Goal: Information Seeking & Learning: Learn about a topic

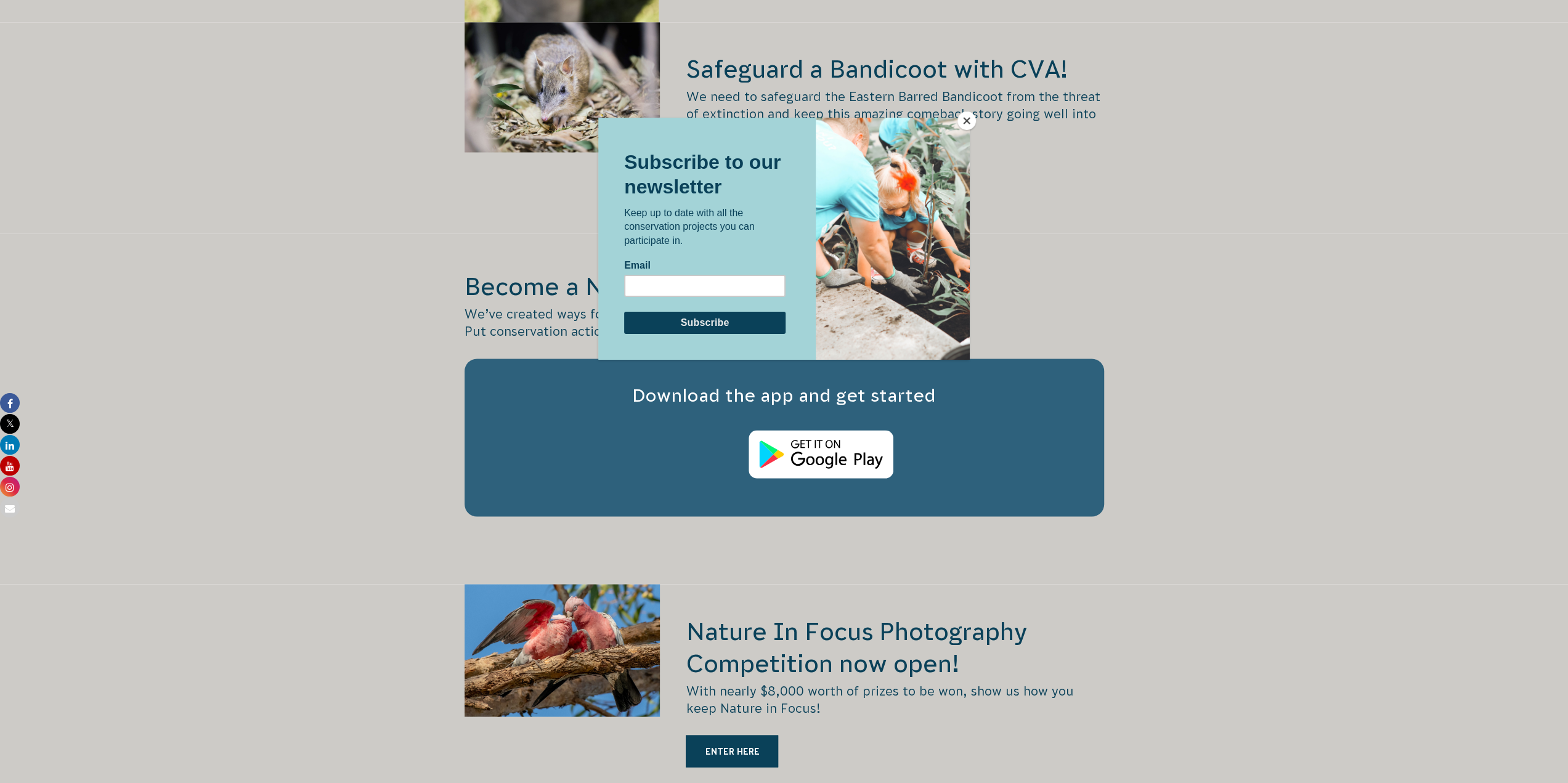
scroll to position [1911, 0]
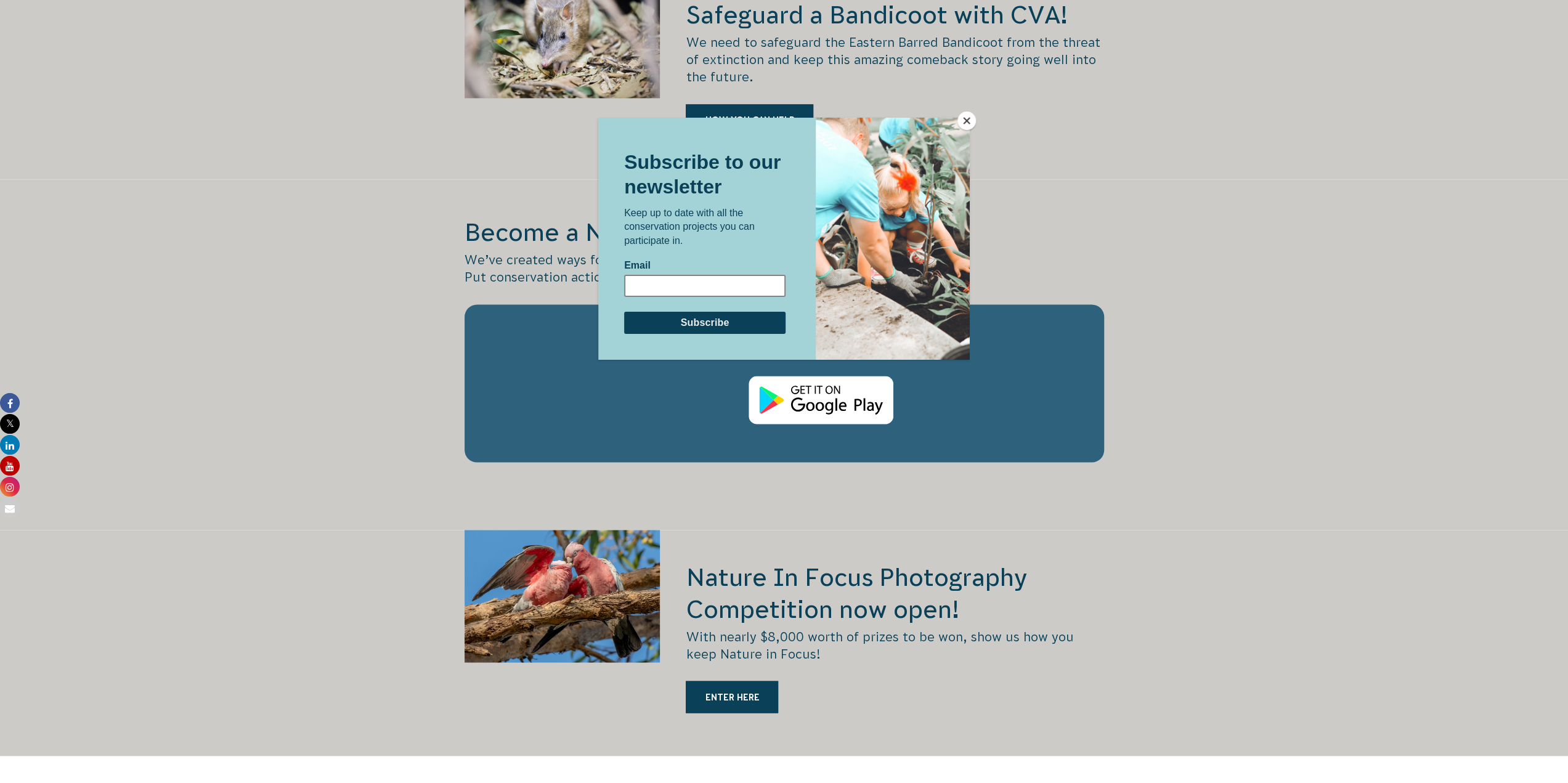
click at [689, 286] on input "Email" at bounding box center [705, 286] width 161 height 22
type input "[PERSON_NAME][EMAIL_ADDRESS][PERSON_NAME][DOMAIN_NAME]"
click at [705, 322] on input "Subscribe" at bounding box center [705, 322] width 161 height 22
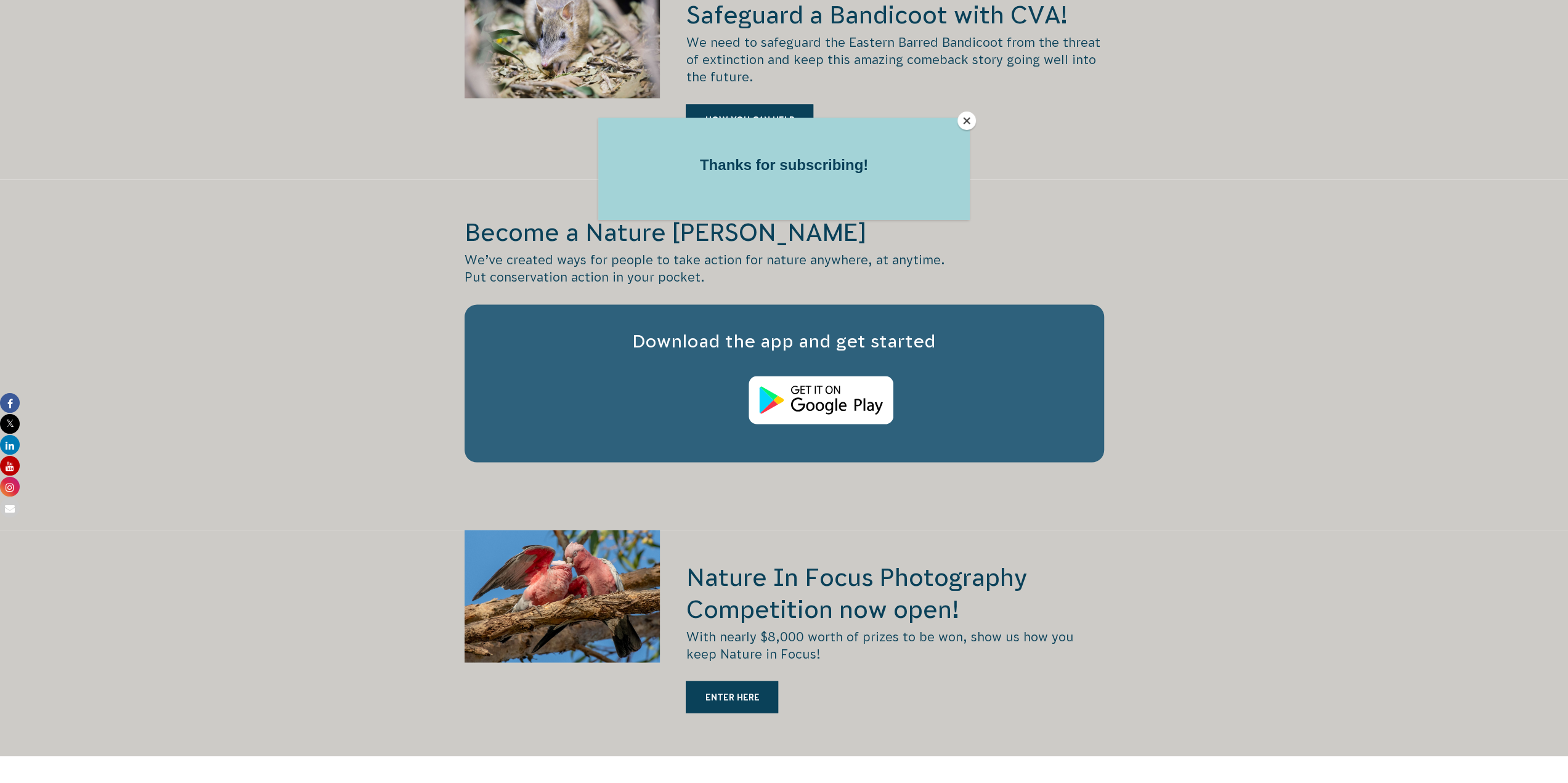
click at [962, 118] on button "Close" at bounding box center [967, 121] width 18 height 18
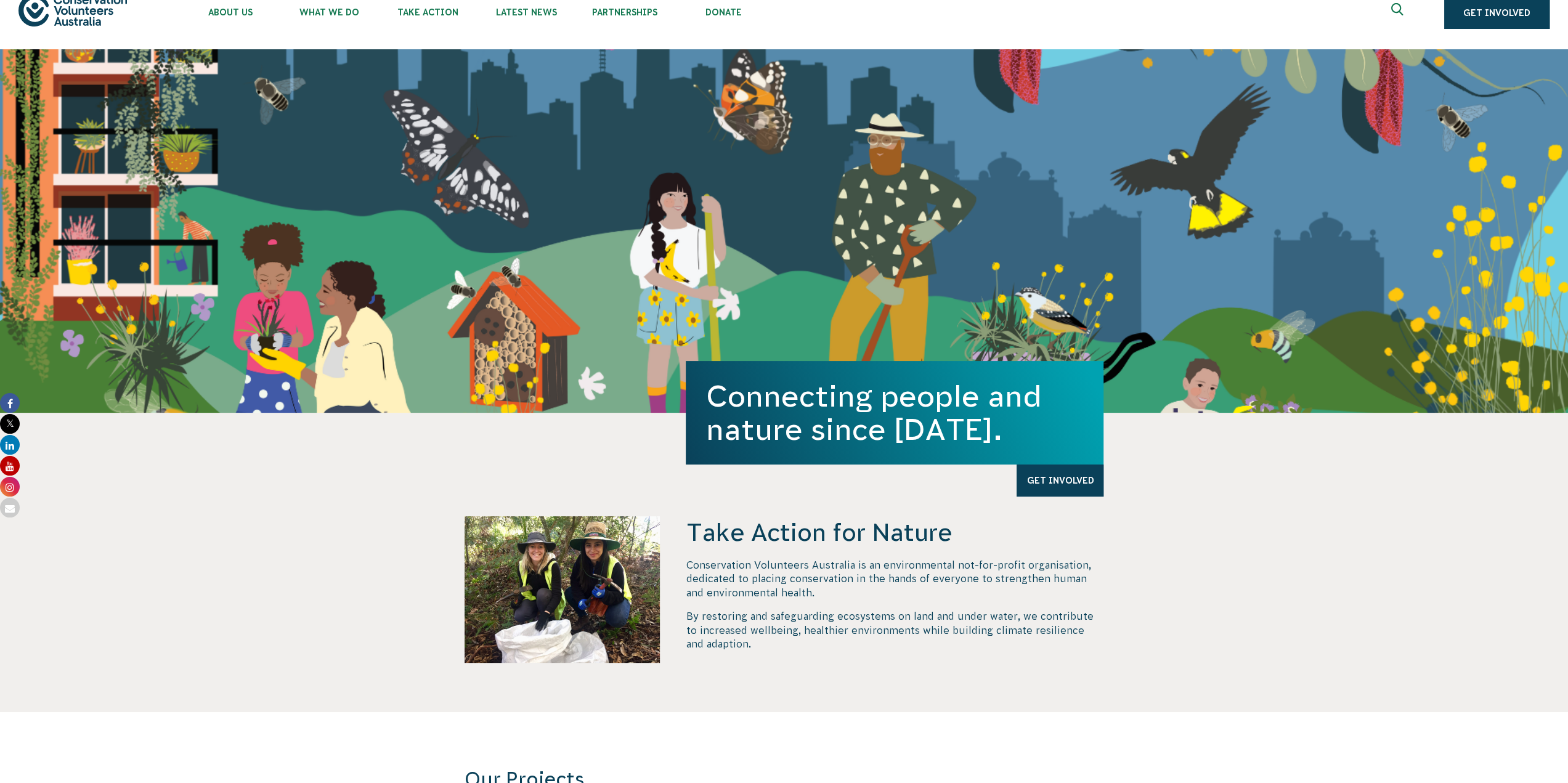
scroll to position [0, 0]
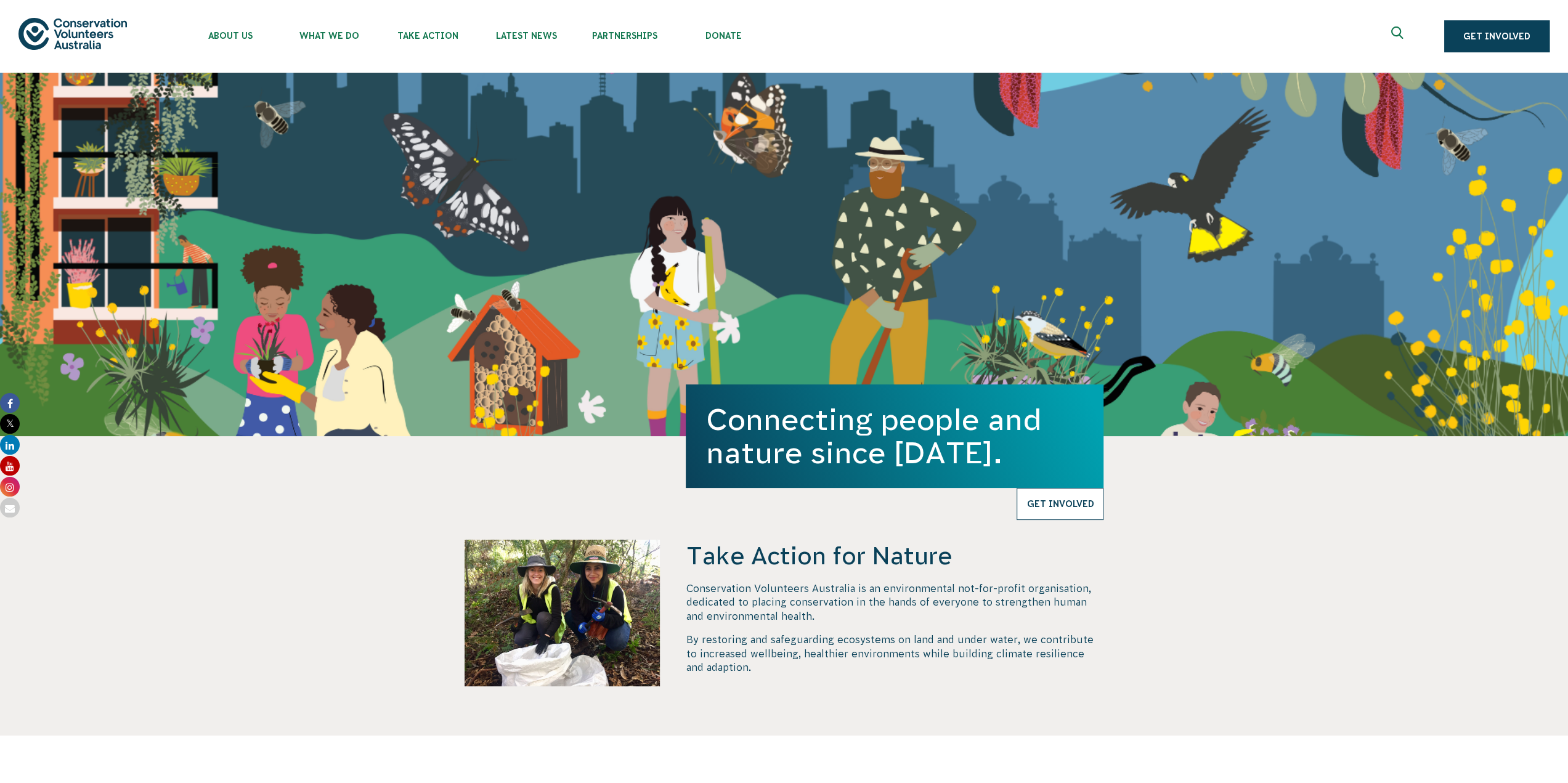
click at [1040, 505] on link "Get Involved" at bounding box center [1060, 504] width 87 height 32
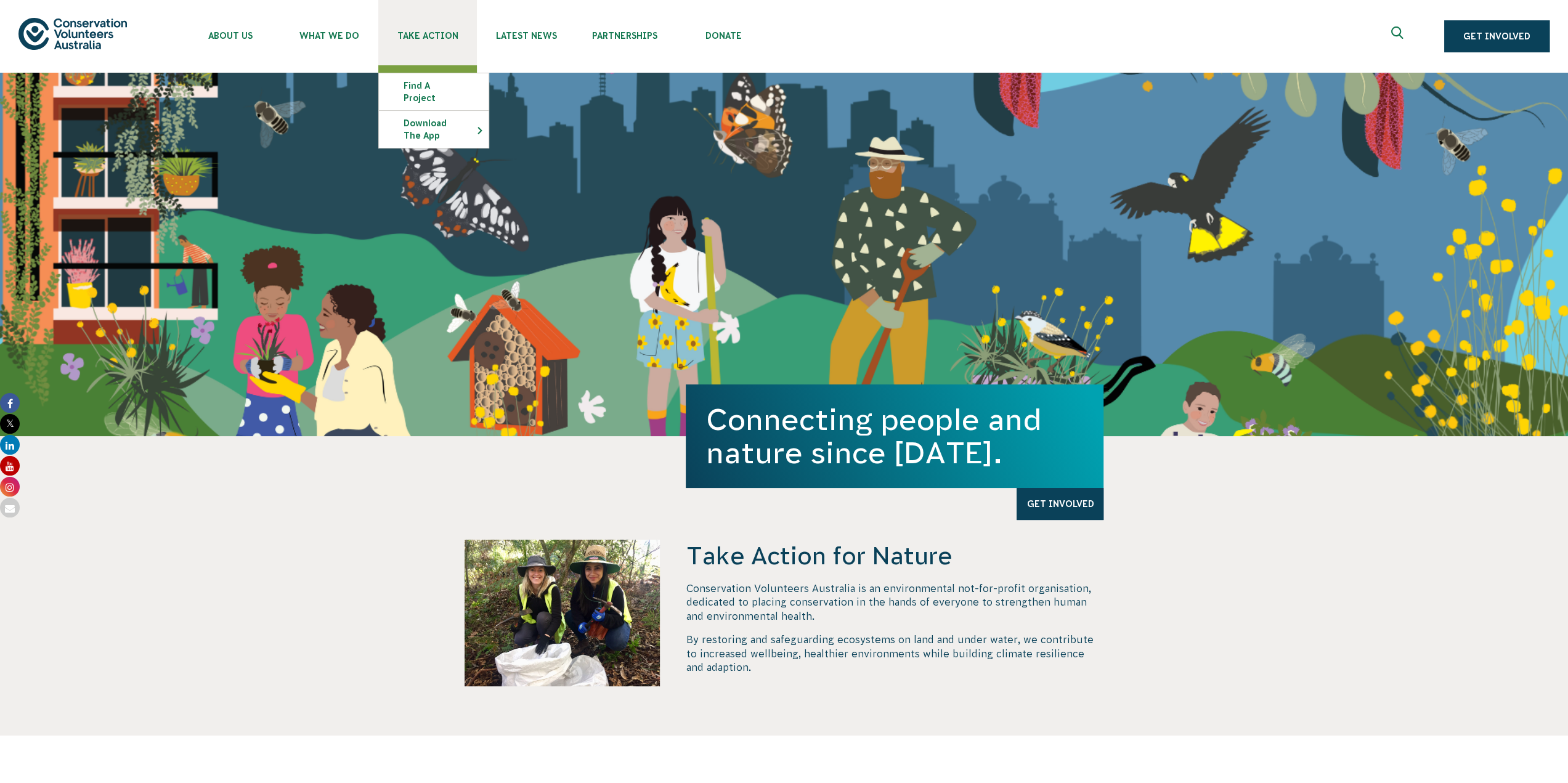
click at [415, 37] on span "Take Action" at bounding box center [427, 35] width 98 height 10
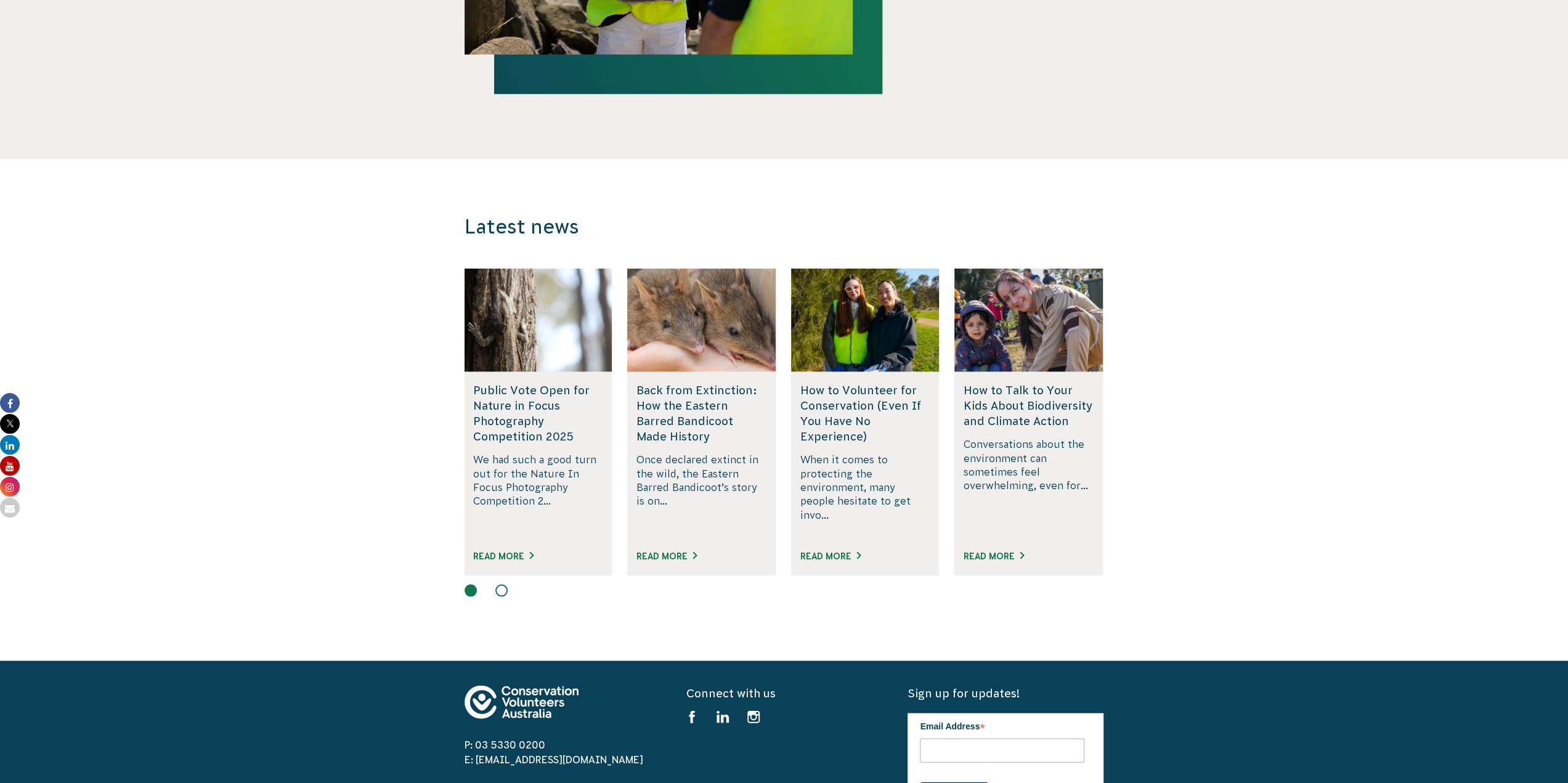
scroll to position [2280, 0]
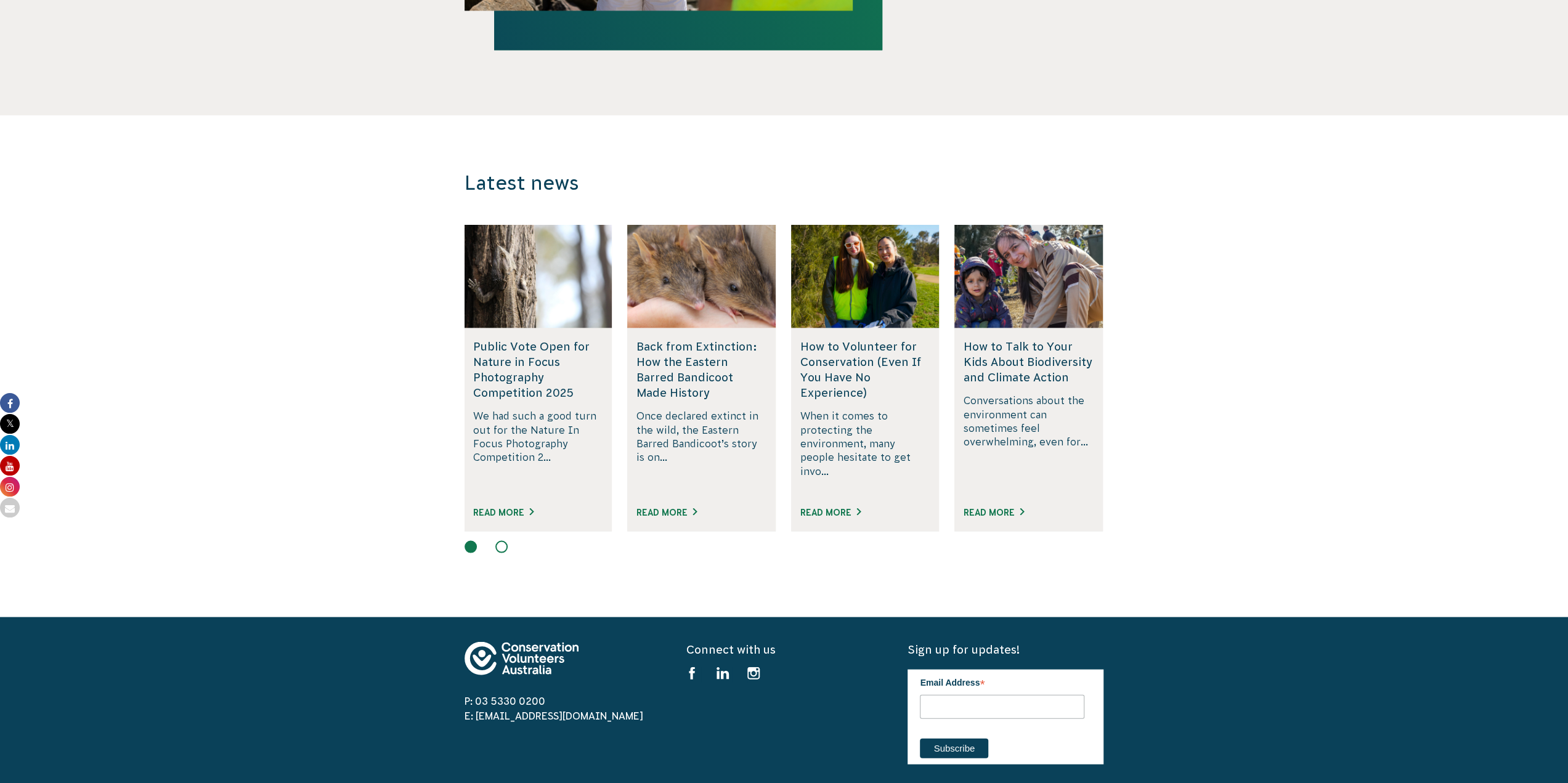
click at [839, 345] on h5 "How to Volunteer for Conservation (Even If You Have No Experience)" at bounding box center [865, 369] width 130 height 62
click at [812, 507] on link "Read More" at bounding box center [831, 512] width 60 height 10
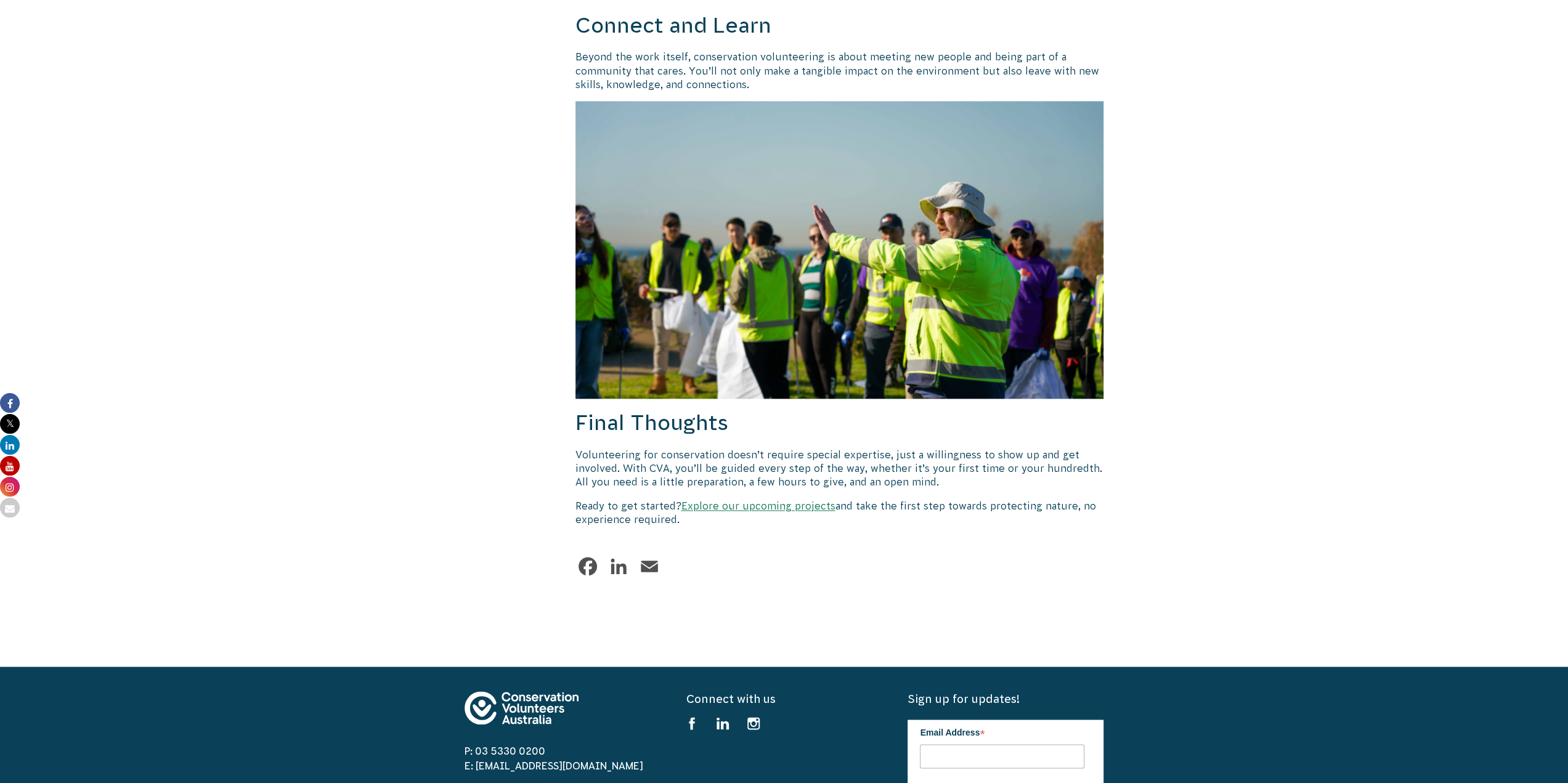
scroll to position [1602, 0]
